Goal: Entertainment & Leisure: Consume media (video, audio)

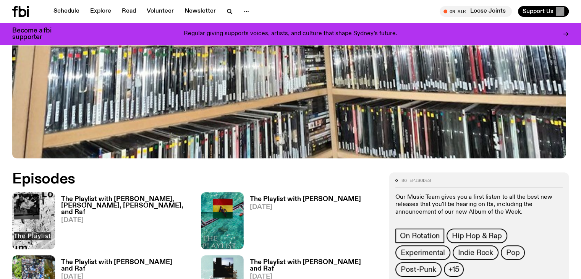
scroll to position [341, 0]
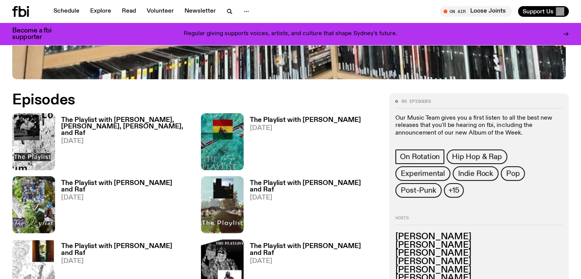
click at [76, 121] on h3 "The Playlist with [PERSON_NAME], [PERSON_NAME], [PERSON_NAME], and Raf" at bounding box center [126, 126] width 131 height 19
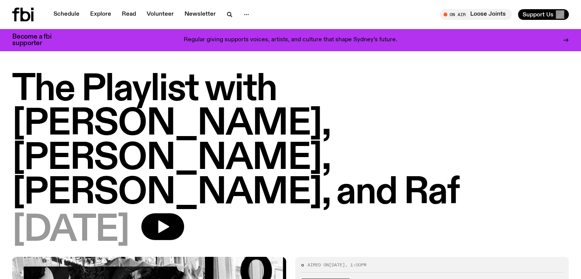
click at [27, 14] on icon at bounding box center [22, 15] width 21 height 14
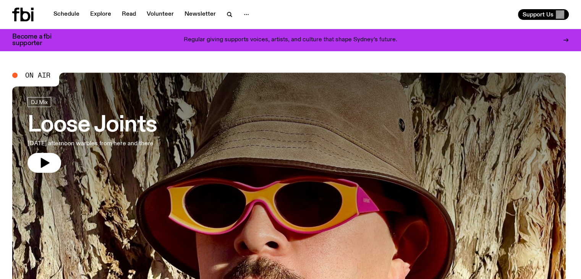
click at [29, 18] on icon at bounding box center [26, 15] width 10 height 14
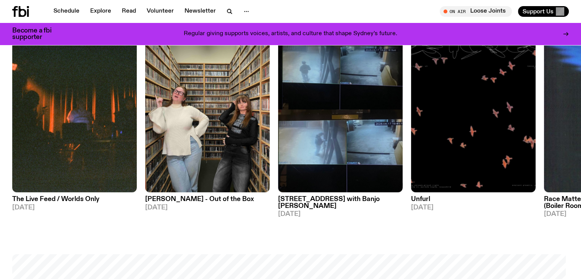
scroll to position [416, 0]
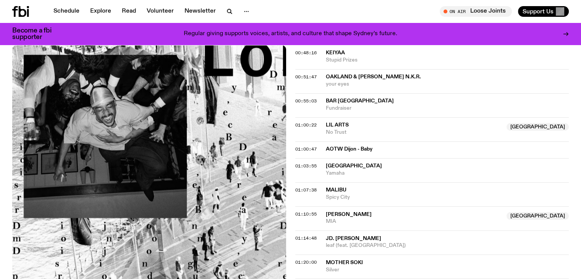
scroll to position [684, 0]
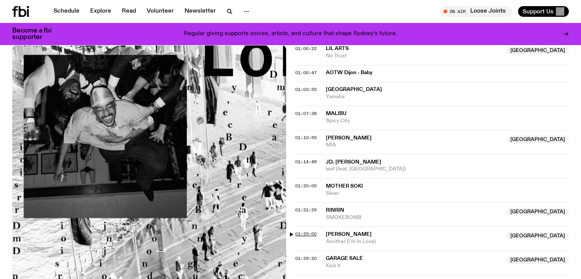
click at [307, 231] on span "01:25:00" at bounding box center [305, 234] width 21 height 6
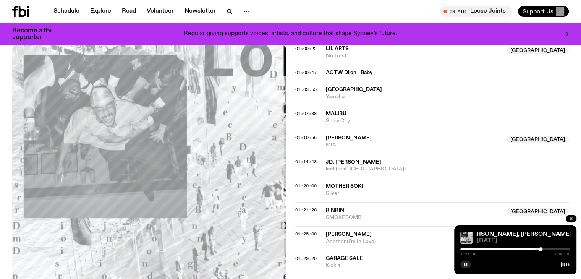
click at [544, 249] on div at bounding box center [515, 249] width 110 height 2
click at [542, 248] on div at bounding box center [544, 249] width 4 height 4
click at [541, 248] on div at bounding box center [541, 249] width 4 height 4
click at [543, 248] on div at bounding box center [515, 249] width 110 height 2
click at [544, 248] on div at bounding box center [543, 249] width 4 height 4
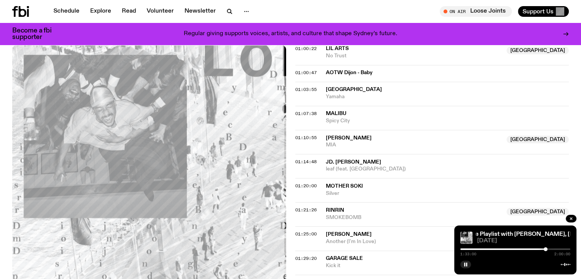
click at [545, 249] on div at bounding box center [545, 249] width 4 height 4
click at [547, 249] on div at bounding box center [515, 249] width 110 height 2
click at [546, 247] on div at bounding box center [546, 249] width 4 height 4
click at [545, 247] on div at bounding box center [546, 249] width 4 height 4
click at [546, 249] on div at bounding box center [545, 249] width 4 height 4
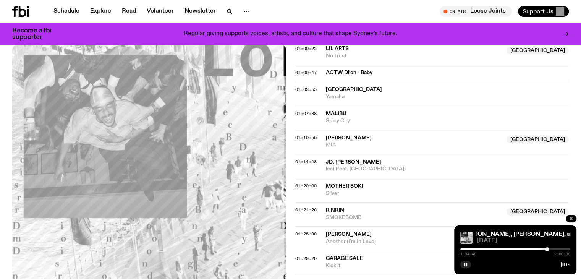
click at [547, 249] on div at bounding box center [547, 249] width 4 height 4
click at [546, 249] on div at bounding box center [547, 249] width 4 height 4
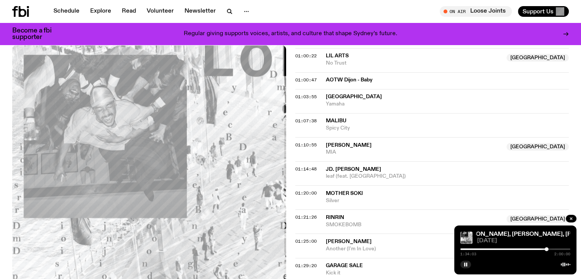
scroll to position [722, 0]
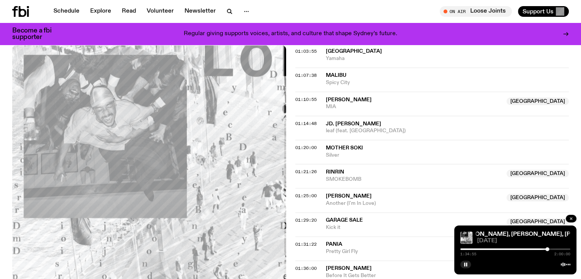
click at [570, 217] on icon "button" at bounding box center [571, 218] width 5 height 5
